Goal: Navigation & Orientation: Find specific page/section

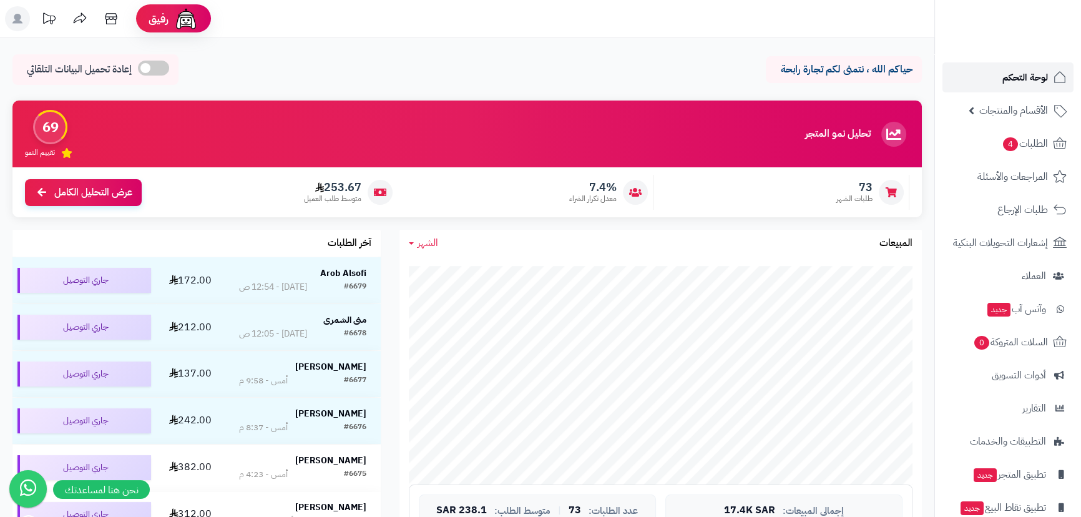
drag, startPoint x: 0, startPoint y: 0, endPoint x: 1002, endPoint y: 78, distance: 1005.4
click at [1002, 78] on span "لوحة التحكم" at bounding box center [1025, 77] width 46 height 17
click at [1025, 91] on link "لوحة التحكم" at bounding box center [1007, 77] width 131 height 30
